Goal: Information Seeking & Learning: Learn about a topic

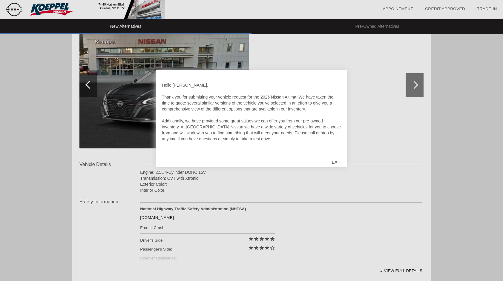
scroll to position [90, 0]
click at [336, 160] on div "EXIT" at bounding box center [336, 162] width 21 height 18
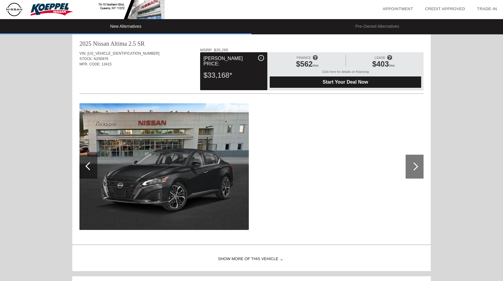
scroll to position [346, 0]
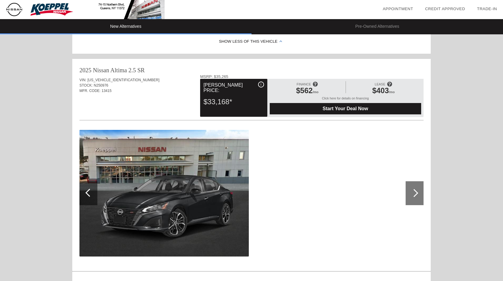
click at [414, 190] on div at bounding box center [414, 193] width 8 height 8
click at [416, 190] on div at bounding box center [414, 193] width 18 height 24
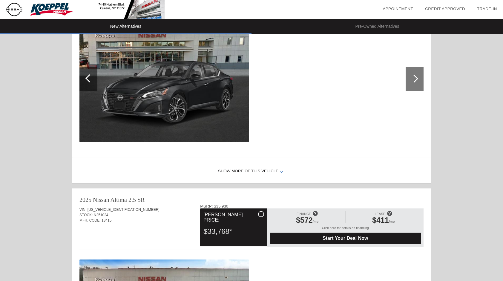
scroll to position [465, 0]
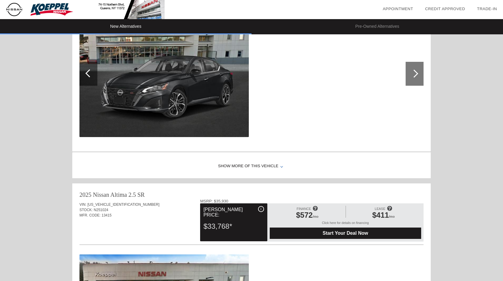
click at [259, 164] on div "Show More of this Vehicle" at bounding box center [251, 166] width 358 height 24
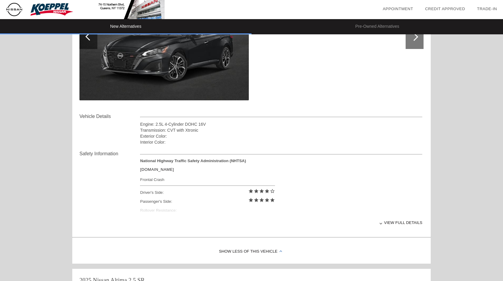
scroll to position [525, 0]
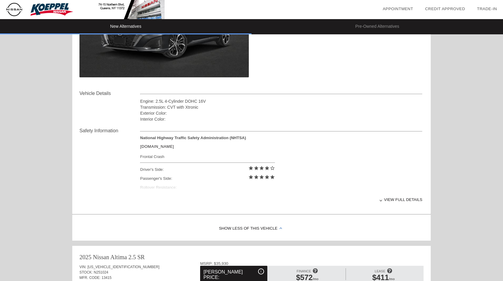
click at [397, 198] on div "View full details" at bounding box center [281, 199] width 282 height 15
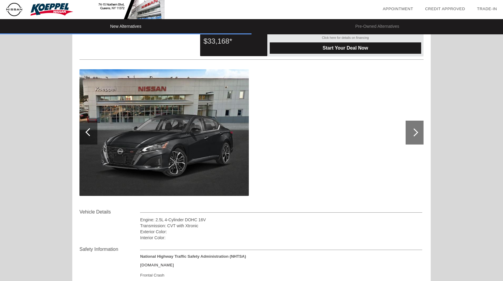
scroll to position [406, 0]
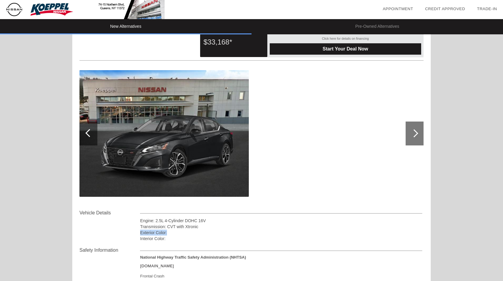
click at [396, 229] on div "Engine: 2.5L 4-Cylinder DOHC 16V Transmission: CVT with Xtronic Exterior Color:…" at bounding box center [281, 230] width 282 height 24
click at [151, 239] on div "Interior Color:" at bounding box center [281, 239] width 282 height 6
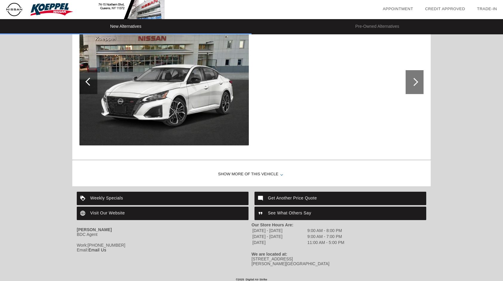
scroll to position [826, 0]
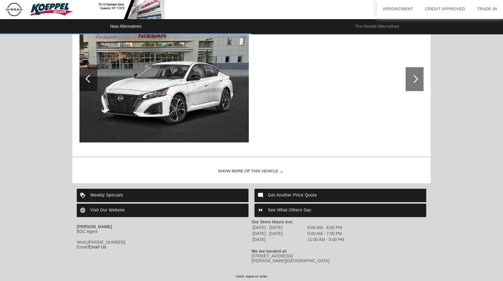
click at [243, 168] on div "Show More of this Vehicle" at bounding box center [251, 171] width 358 height 24
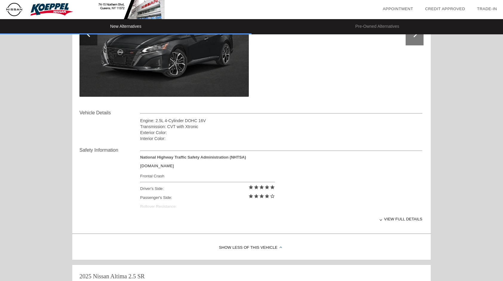
scroll to position [149, 0]
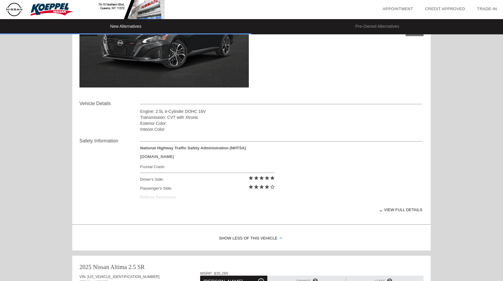
click at [393, 207] on div "View full details" at bounding box center [281, 209] width 282 height 15
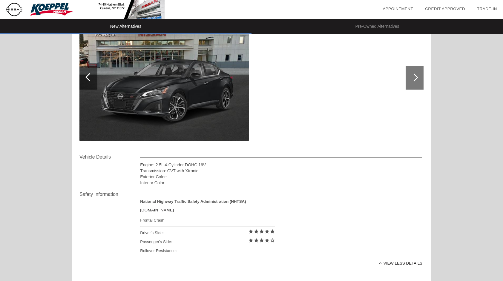
scroll to position [0, 0]
